Goal: Task Accomplishment & Management: Complete application form

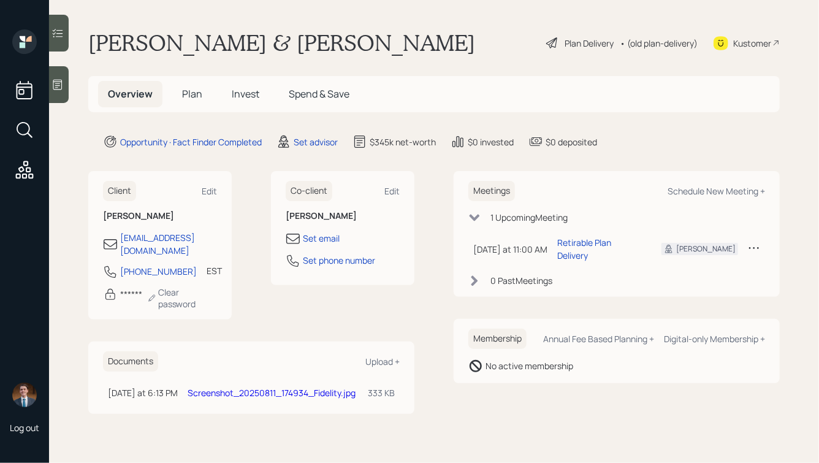
click at [186, 92] on span "Plan" at bounding box center [192, 93] width 20 height 13
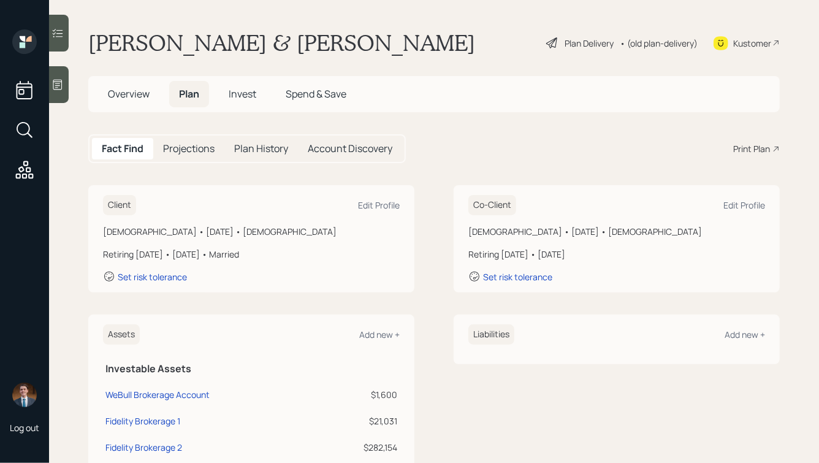
click at [56, 82] on icon at bounding box center [57, 85] width 9 height 10
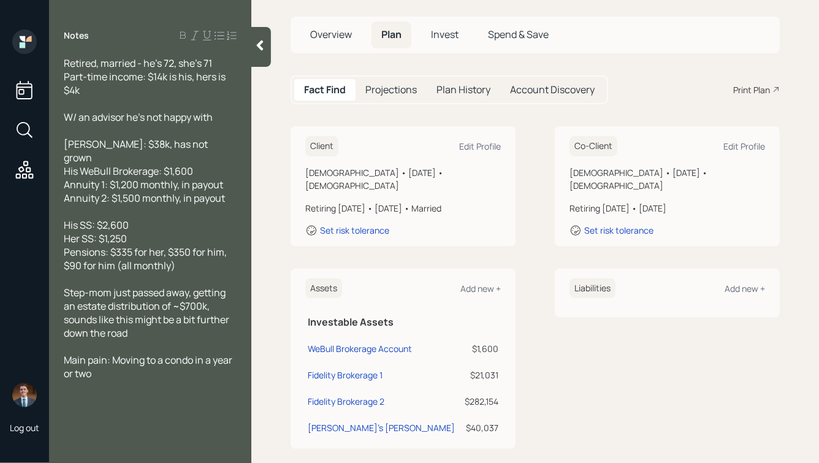
scroll to position [91, 0]
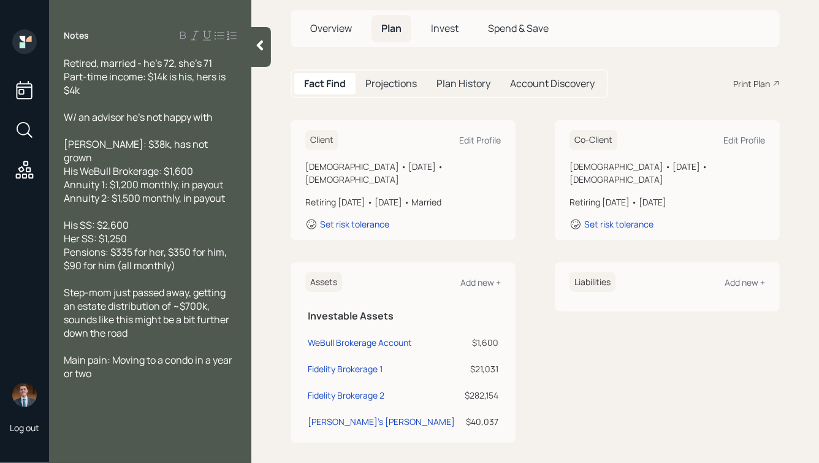
click at [145, 65] on span "Retired, married - he's 72, she's 71 Part-time income: $14k is his, hers is $4k" at bounding box center [146, 76] width 164 height 40
click at [171, 87] on div "Retired, married - he's 72, she's 71 Part-time income: $14k is his, hers is $4k" at bounding box center [150, 76] width 173 height 40
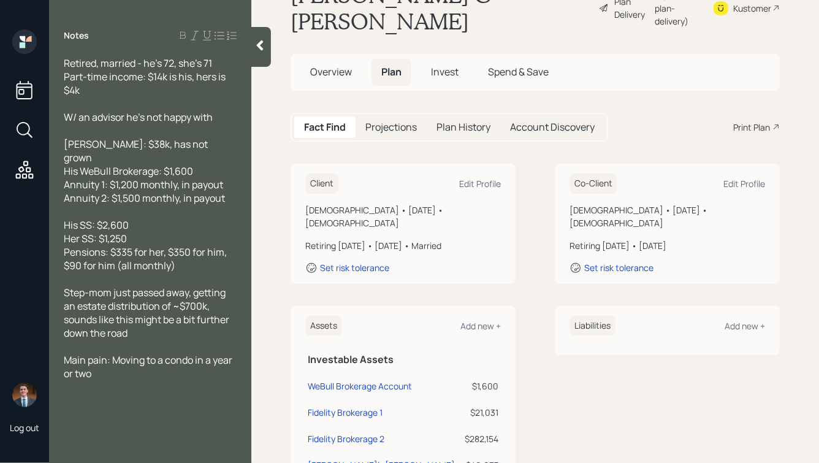
scroll to position [37, 0]
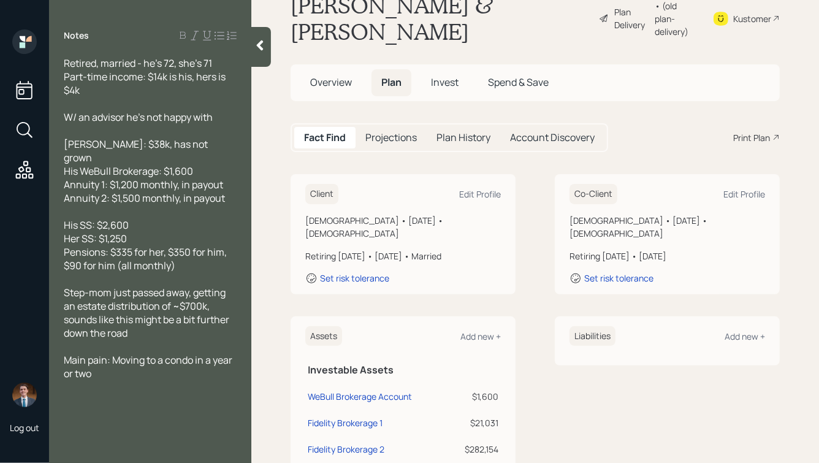
drag, startPoint x: 124, startPoint y: 146, endPoint x: 148, endPoint y: 146, distance: 23.9
click at [135, 146] on span "[PERSON_NAME]: $38k, has not grown His WeBull Brokerage: $1,600 Annuity 1: $1,2…" at bounding box center [144, 170] width 161 height 67
drag, startPoint x: 189, startPoint y: 146, endPoint x: 61, endPoint y: 140, distance: 128.9
click at [61, 140] on div "Retired, married - he's 72, she's 71 Part-time income: $14k is his, hers is $4k…" at bounding box center [150, 218] width 202 height 324
click at [145, 150] on span "[PERSON_NAME]: $38k, has not grown His WeBull Brokerage: $1,600 Annuity 1: $1,2…" at bounding box center [144, 170] width 161 height 67
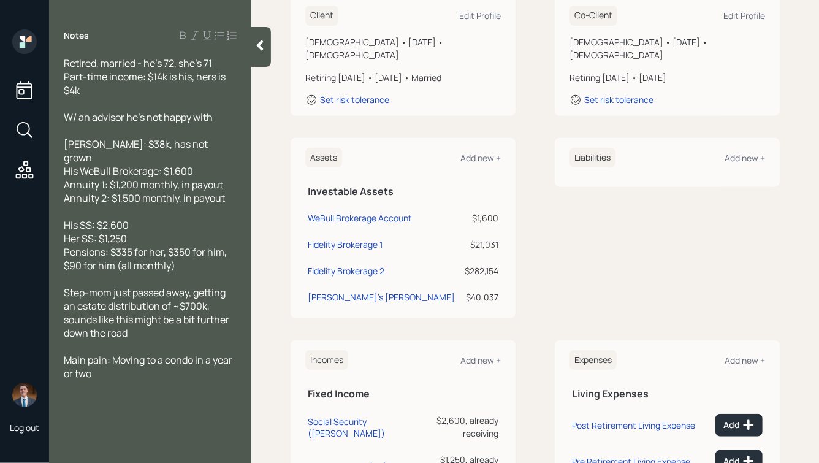
scroll to position [188, 0]
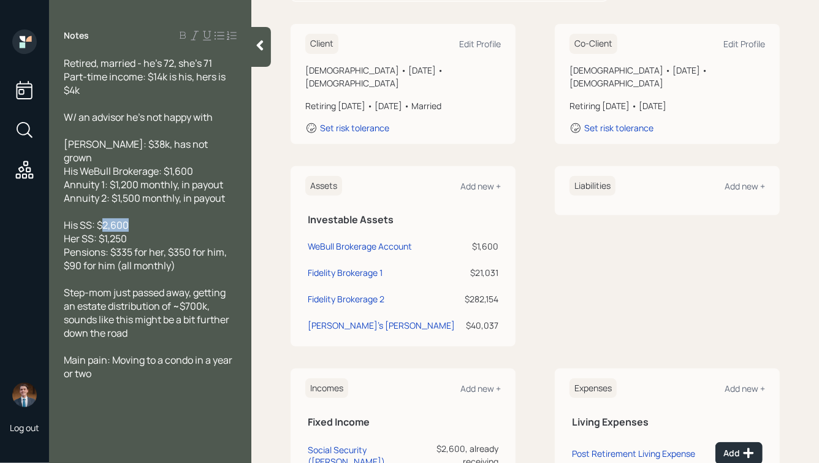
drag, startPoint x: 134, startPoint y: 212, endPoint x: 101, endPoint y: 206, distance: 34.3
click at [101, 218] on div "His SS: $2,600 Her SS: $1,250 Pensions: $335 for her, $350 for him, $90 for him…" at bounding box center [150, 245] width 173 height 54
click at [145, 260] on span "His SS: $2,600 Her SS: $1,250 Pensions: $335 for her, $350 for him, $90 for him…" at bounding box center [146, 245] width 165 height 54
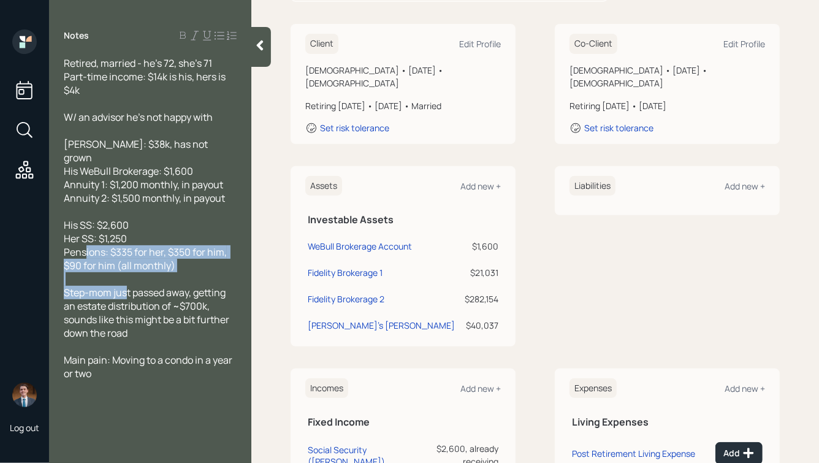
drag, startPoint x: 86, startPoint y: 242, endPoint x: 128, endPoint y: 275, distance: 52.8
click at [128, 275] on div "Retired, married - he's 72, she's 71 Part-time income: $14k is his, hers is $4k…" at bounding box center [150, 218] width 173 height 324
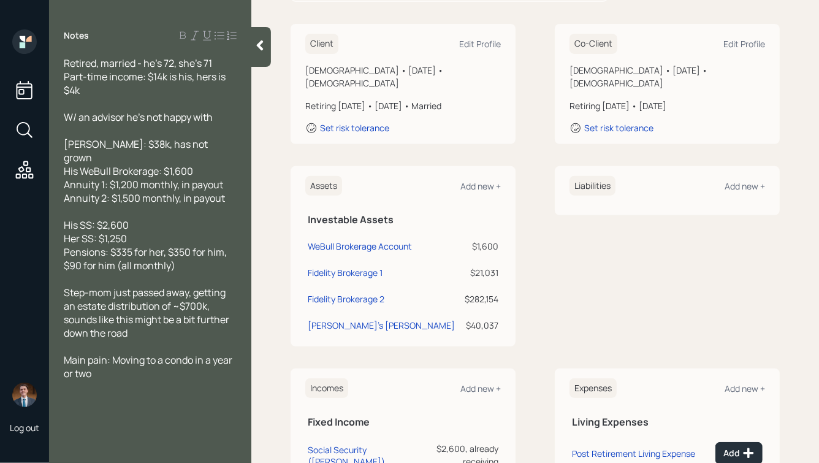
click at [116, 178] on span "[PERSON_NAME]: $38k, has not grown His WeBull Brokerage: $1,600 Annuity 1: $1,2…" at bounding box center [144, 170] width 161 height 67
drag, startPoint x: 63, startPoint y: 281, endPoint x: 143, endPoint y: 343, distance: 101.3
click at [143, 343] on div "Retired, married - he's 72, she's 71 Part-time income: $14k is his, hers is $4k…" at bounding box center [150, 218] width 202 height 324
click at [140, 314] on span "Step-mom just passed away, getting an estate distribution of ~$700k, sounds lik…" at bounding box center [147, 313] width 167 height 54
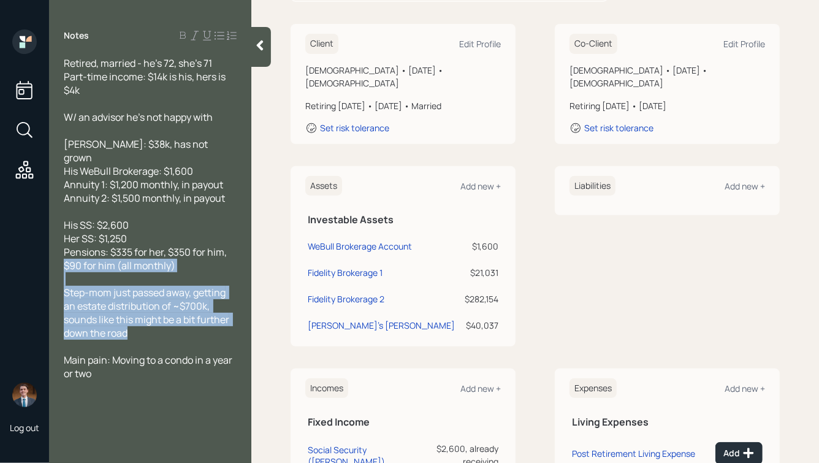
drag, startPoint x: 150, startPoint y: 329, endPoint x: 14, endPoint y: 251, distance: 156.5
click at [14, 251] on div "Log out Notes Retired, married - he's 72, she's 71 Part-time income: $14k is hi…" at bounding box center [409, 231] width 819 height 463
click at [104, 298] on span "Step-mom just passed away, getting an estate distribution of ~$700k, sounds lik…" at bounding box center [147, 313] width 167 height 54
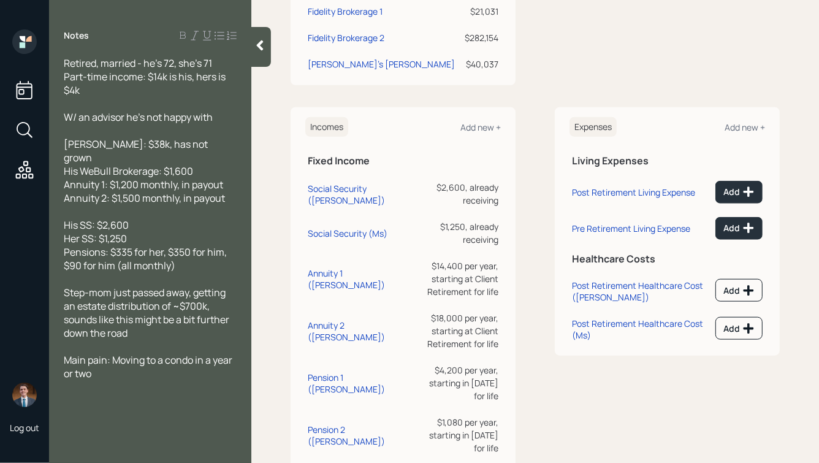
scroll to position [453, 0]
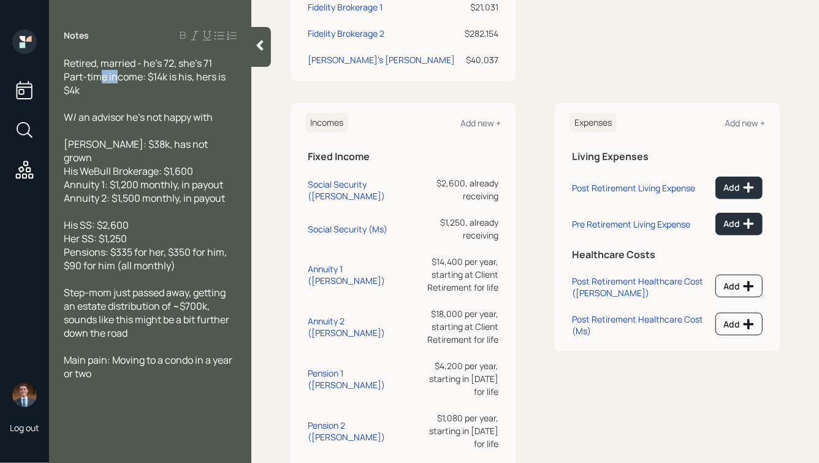
drag, startPoint x: 117, startPoint y: 83, endPoint x: 95, endPoint y: 72, distance: 24.4
click at [96, 73] on span "Retired, married - he's 72, she's 71 Part-time income: $14k is his, hers is $4k" at bounding box center [146, 76] width 164 height 40
click at [223, 155] on div "[PERSON_NAME]: $38k, has not grown His WeBull Brokerage: $1,600 Annuity 1: $1,2…" at bounding box center [150, 170] width 173 height 67
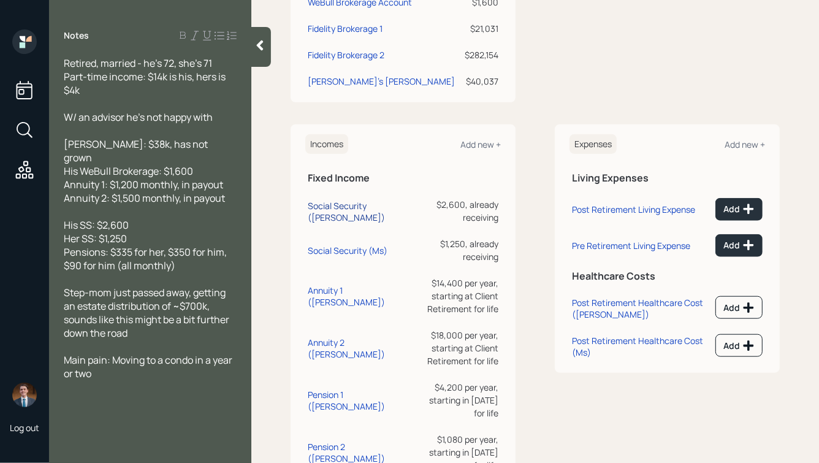
scroll to position [532, 0]
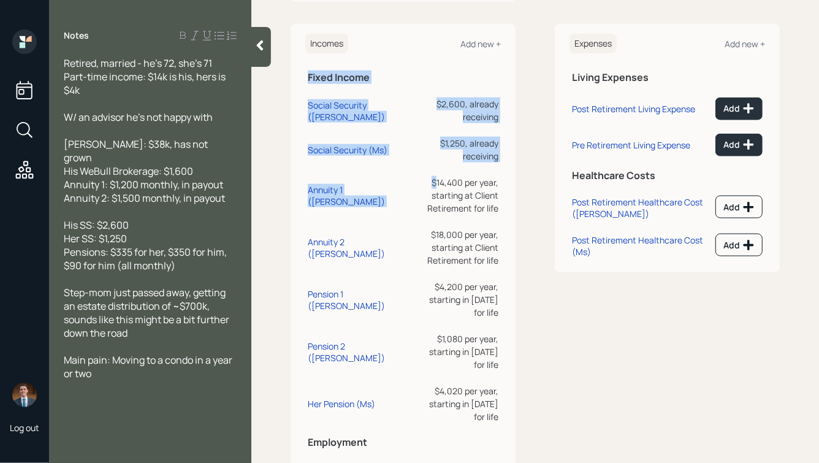
drag, startPoint x: 501, startPoint y: 151, endPoint x: 394, endPoint y: 142, distance: 107.7
click at [394, 142] on div "Incomes Add new + Fixed Income Social Security ([PERSON_NAME]) $2,600, already …" at bounding box center [403, 281] width 225 height 515
click at [432, 176] on div "$14,400 per year, starting at Client Retirement for life" at bounding box center [461, 195] width 74 height 39
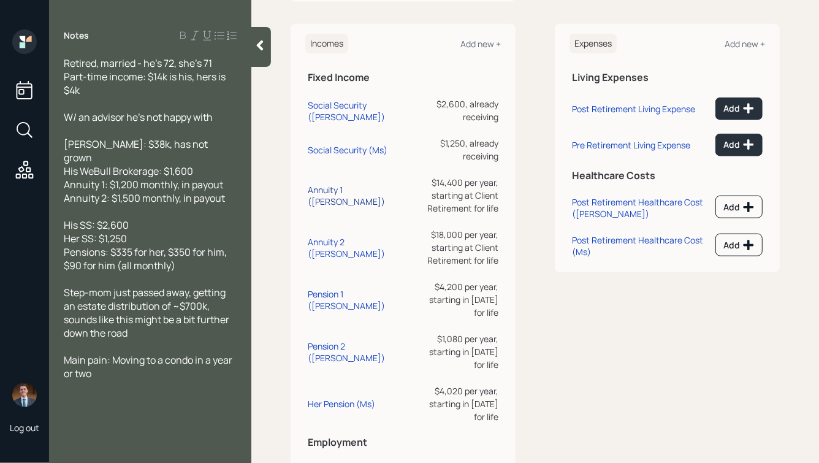
click at [328, 184] on div "Annuity 1 ([PERSON_NAME])" at bounding box center [364, 195] width 112 height 23
select select "annuity"
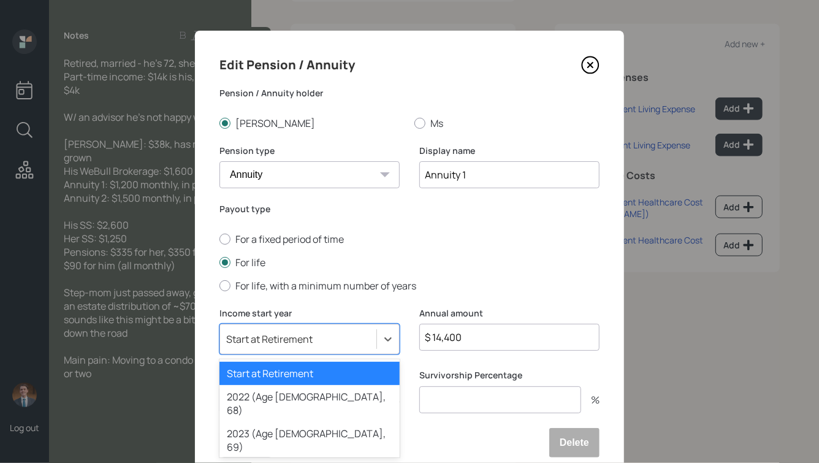
scroll to position [50, 0]
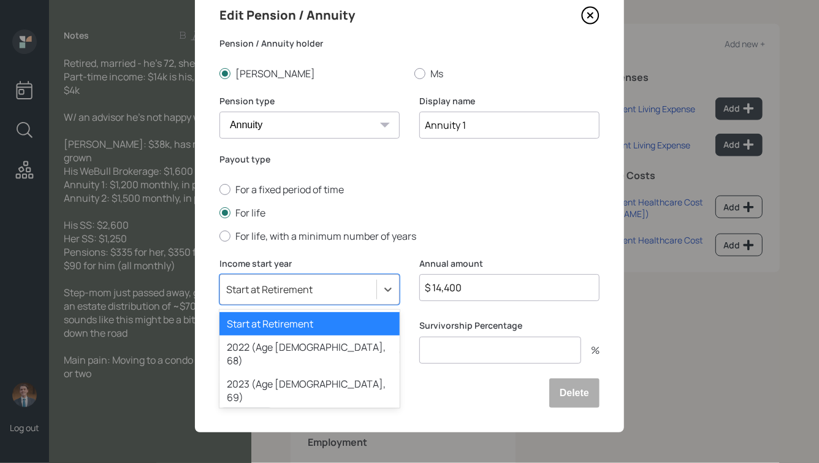
click at [288, 305] on div "option Start at Retirement selected, 1 of 79. 79 results available. Use Up and …" at bounding box center [309, 289] width 180 height 31
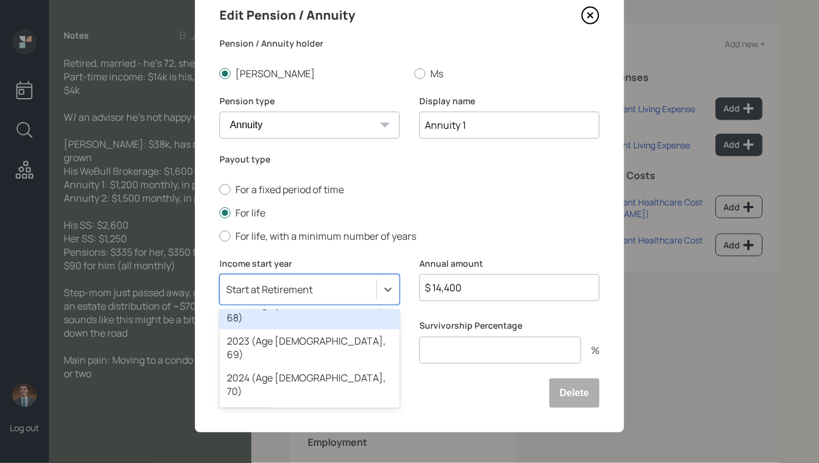
scroll to position [53, 0]
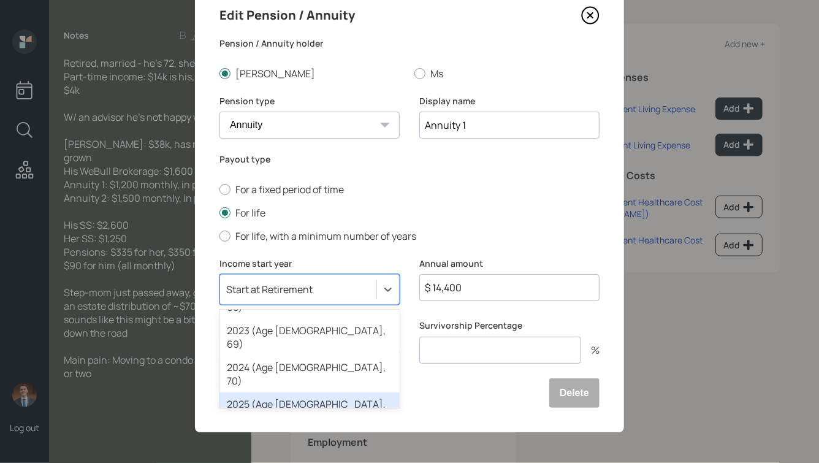
click at [291, 392] on div "2025 (Age [DEMOGRAPHIC_DATA], 71)" at bounding box center [309, 410] width 180 height 37
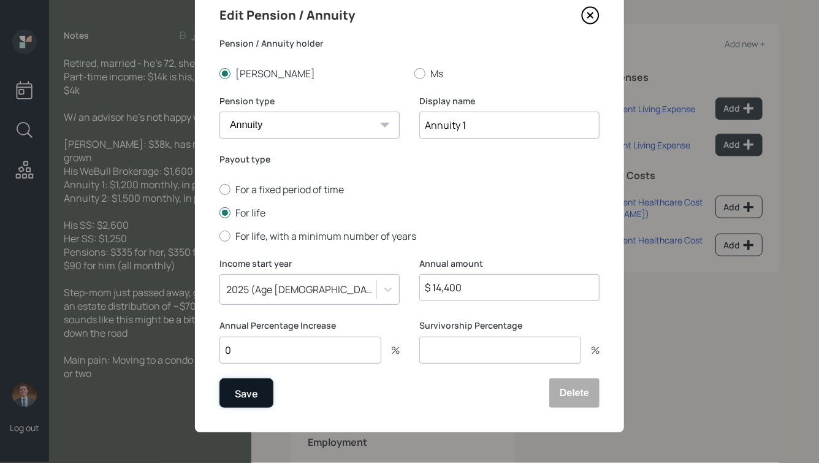
click at [237, 397] on div "Save" at bounding box center [246, 393] width 23 height 17
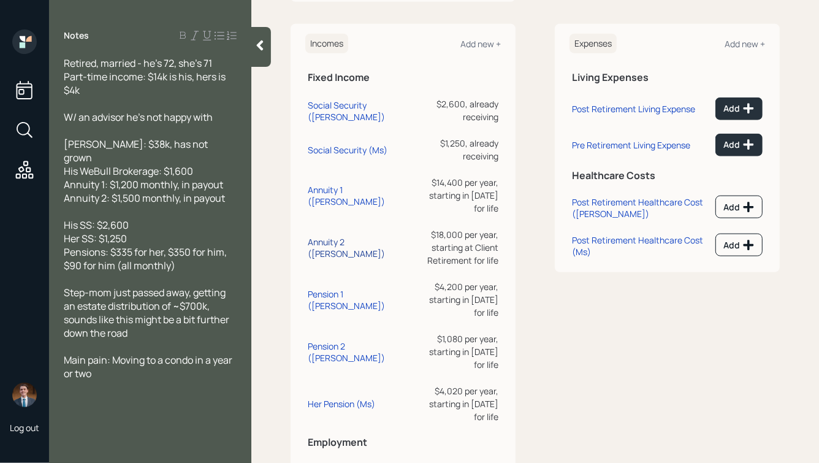
click at [334, 236] on div "Annuity 2 ([PERSON_NAME])" at bounding box center [364, 247] width 112 height 23
select select "annuity"
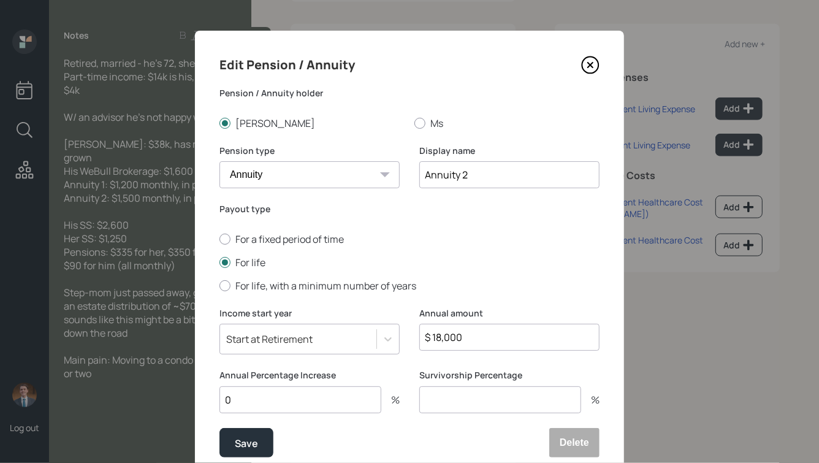
click at [327, 329] on div "Start at Retirement" at bounding box center [309, 339] width 180 height 31
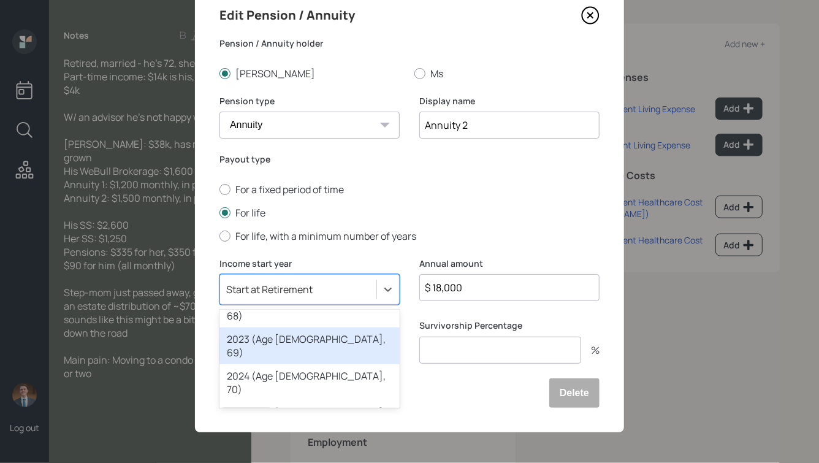
scroll to position [45, 0]
click at [336, 400] on div "2025 (Age [DEMOGRAPHIC_DATA], 71)" at bounding box center [309, 418] width 180 height 37
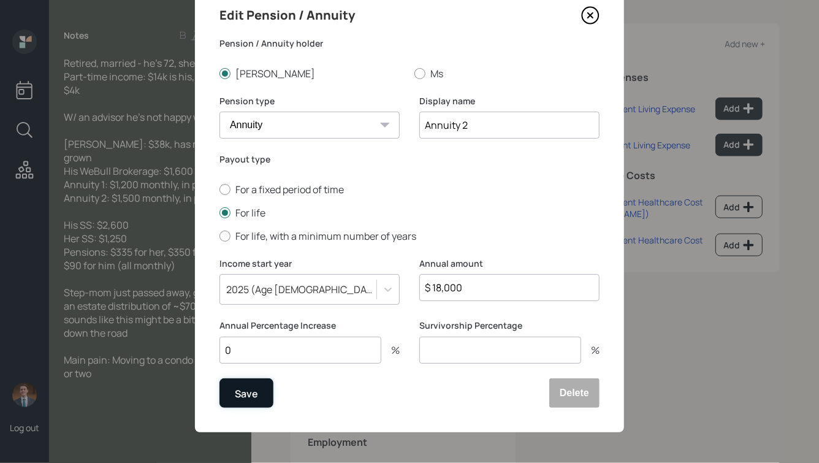
click at [243, 395] on div "Save" at bounding box center [246, 393] width 23 height 17
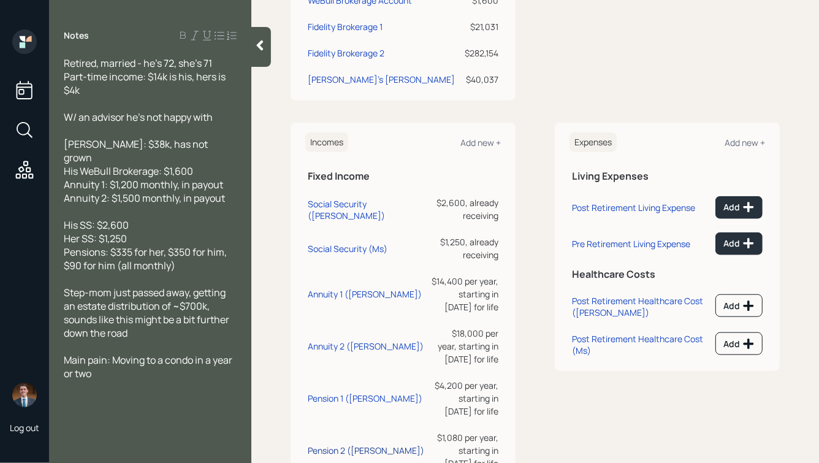
scroll to position [382, 0]
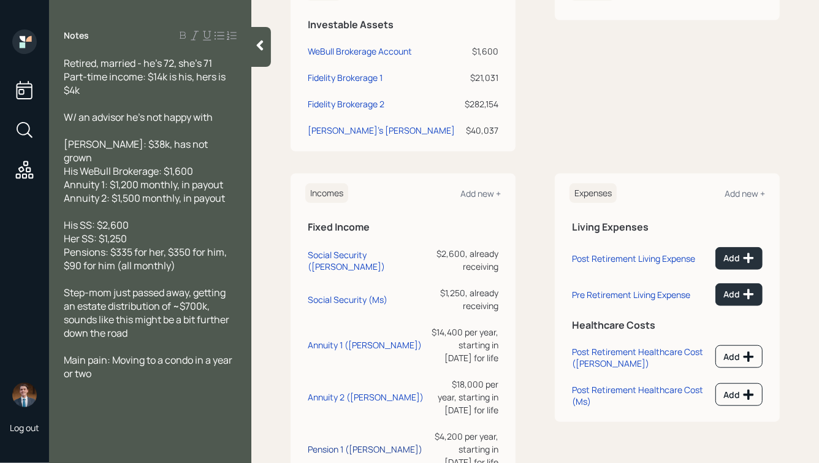
click at [326, 443] on div "Pension 1 ([PERSON_NAME])" at bounding box center [365, 449] width 115 height 12
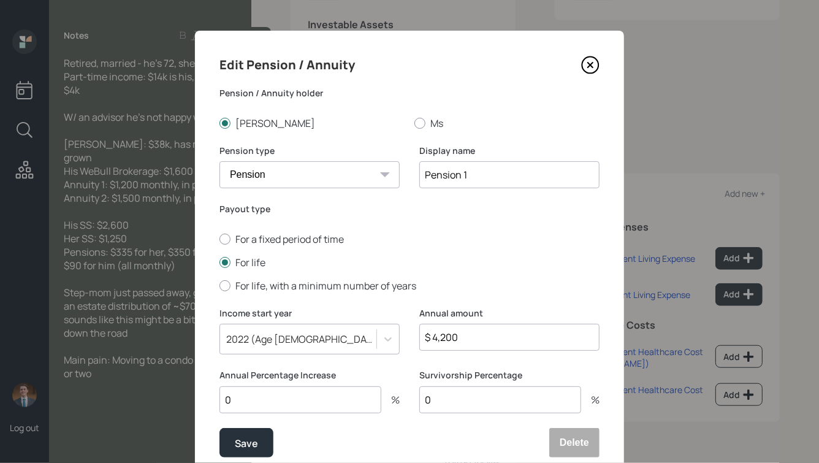
click at [317, 344] on div "2022 (Age [DEMOGRAPHIC_DATA], 68)" at bounding box center [309, 339] width 180 height 31
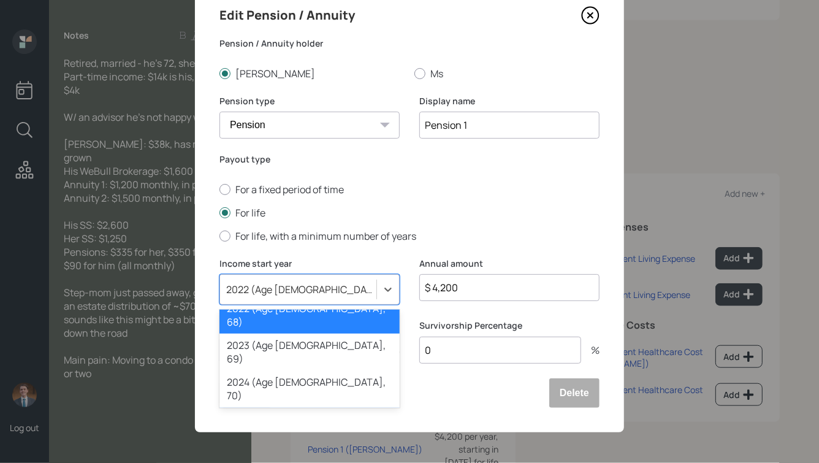
scroll to position [38, 0]
click at [295, 408] on div "2025 (Age [DEMOGRAPHIC_DATA], 71)" at bounding box center [309, 426] width 180 height 37
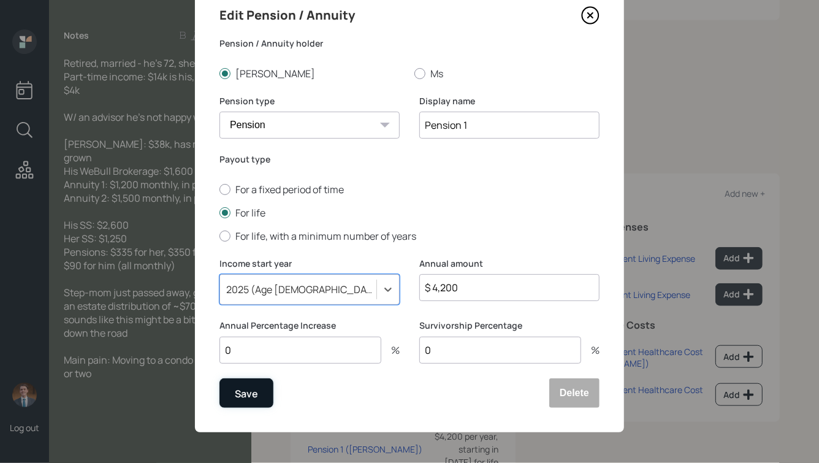
click at [253, 395] on div "Save" at bounding box center [246, 393] width 23 height 17
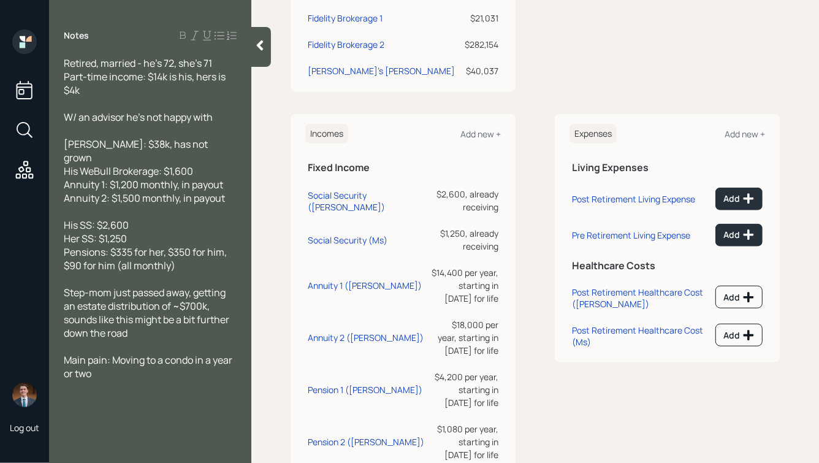
scroll to position [447, 0]
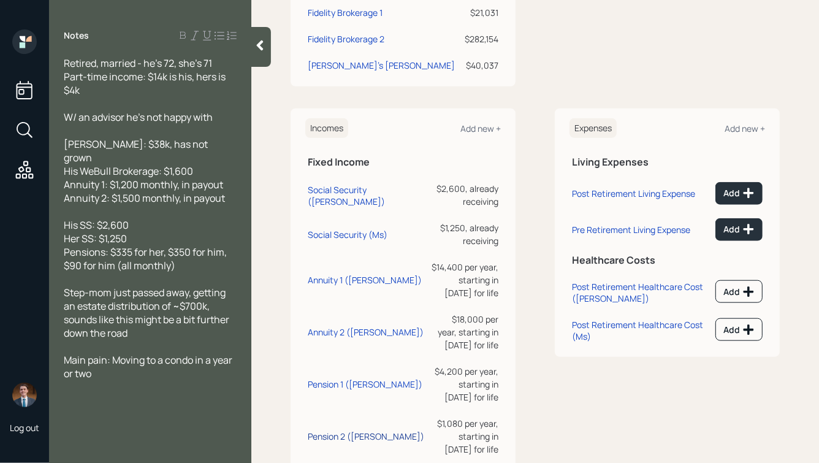
click at [321, 430] on div "Pension 2 ([PERSON_NAME])" at bounding box center [366, 436] width 116 height 12
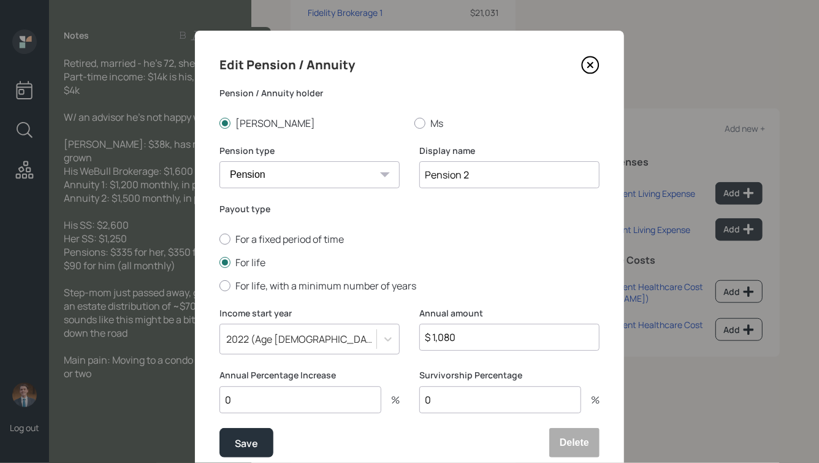
click at [308, 338] on div "2022 (Age [DEMOGRAPHIC_DATA], 68)" at bounding box center [309, 339] width 180 height 31
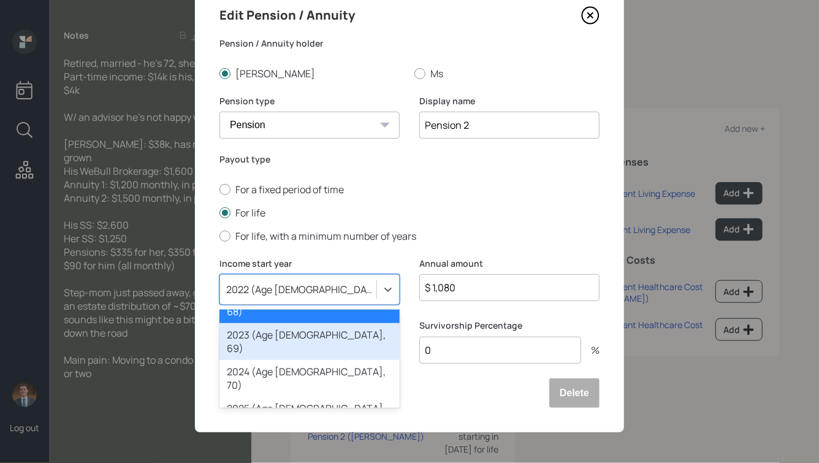
scroll to position [48, 0]
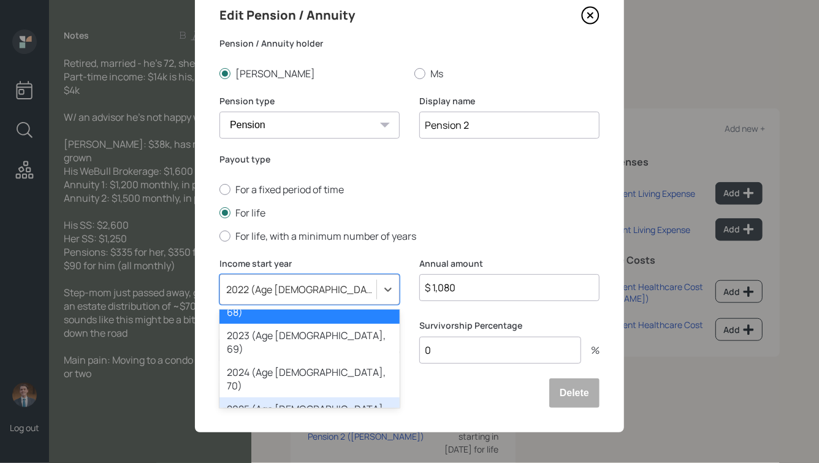
click at [272, 397] on div "2025 (Age [DEMOGRAPHIC_DATA], 71)" at bounding box center [309, 415] width 180 height 37
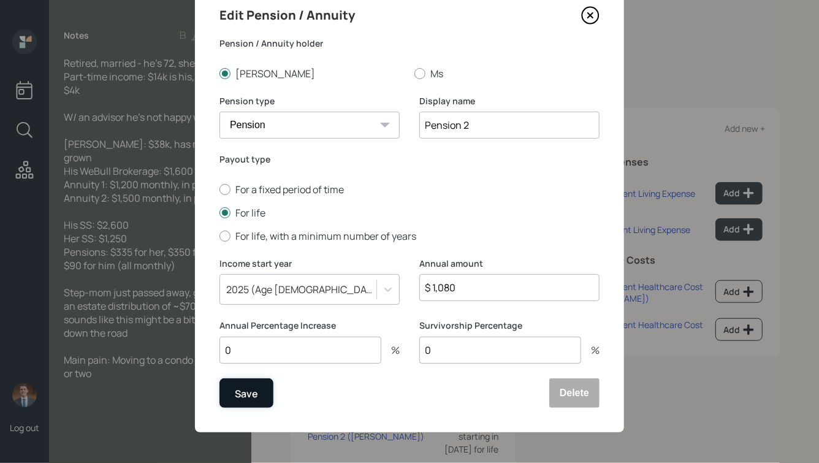
click at [249, 394] on div "Save" at bounding box center [246, 393] width 23 height 17
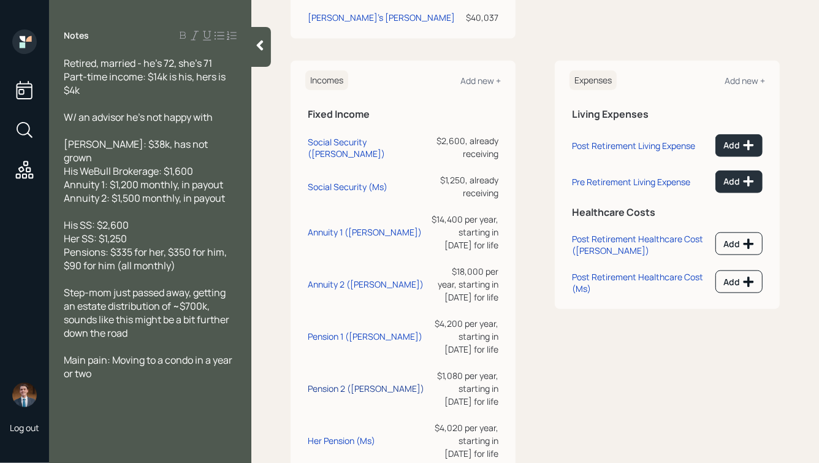
scroll to position [496, 0]
click at [337, 433] on div "Her Pension (Ms)" at bounding box center [341, 439] width 67 height 12
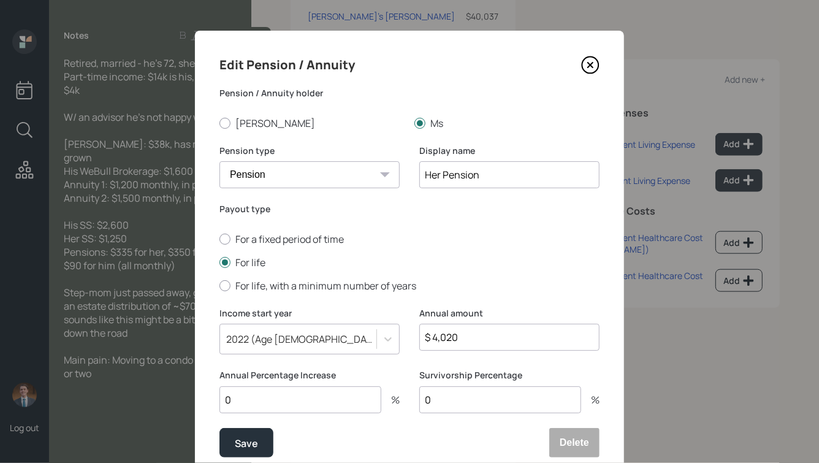
click at [297, 327] on div "2022 (Age [DEMOGRAPHIC_DATA], 68)" at bounding box center [309, 339] width 180 height 31
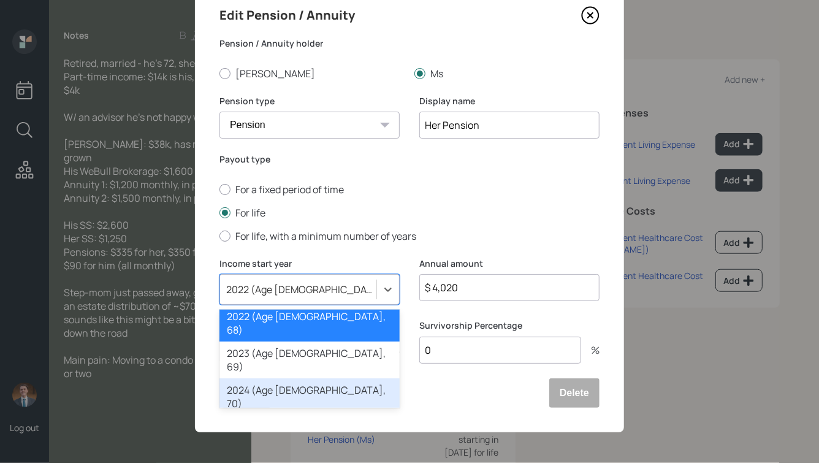
scroll to position [34, 0]
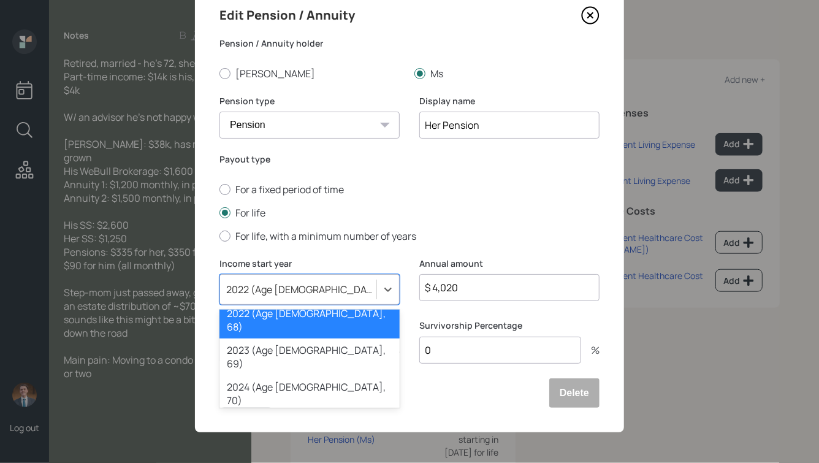
click at [319, 412] on div "2025 (Age [DEMOGRAPHIC_DATA], 71)" at bounding box center [309, 430] width 180 height 37
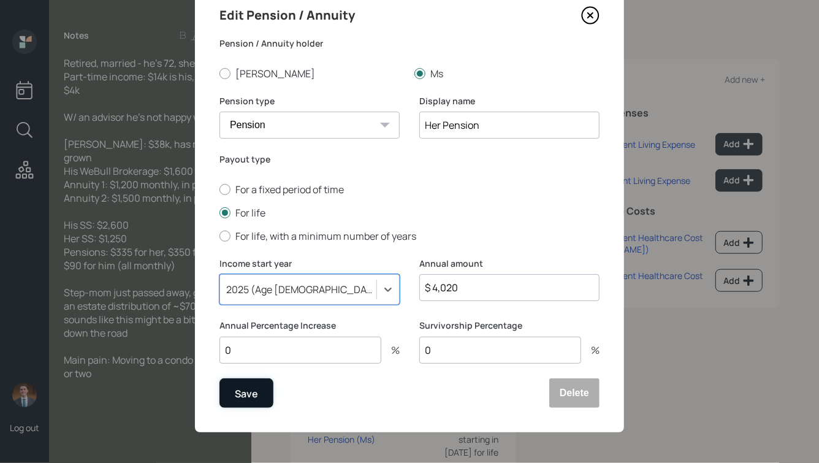
click at [262, 402] on button "Save" at bounding box center [246, 392] width 54 height 29
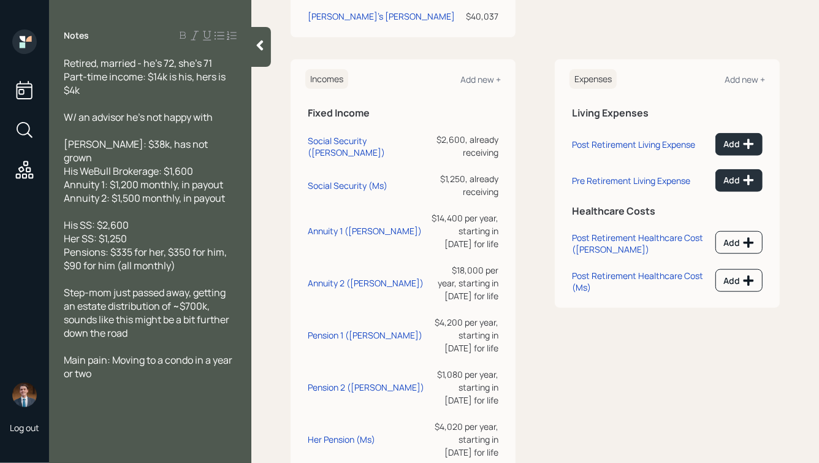
click at [256, 45] on icon at bounding box center [260, 45] width 12 height 12
